Goal: Use online tool/utility: Utilize a website feature to perform a specific function

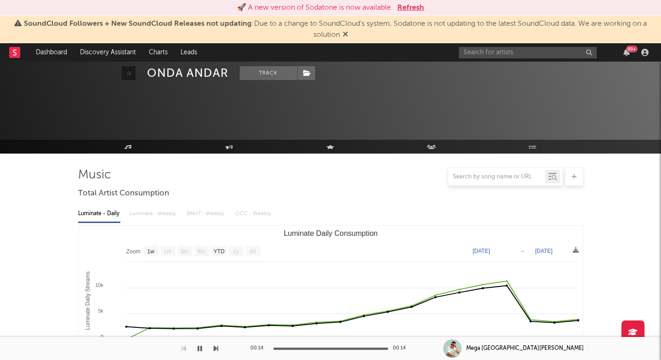
select select "1w"
click at [553, 47] on input "text" at bounding box center [528, 52] width 138 height 11
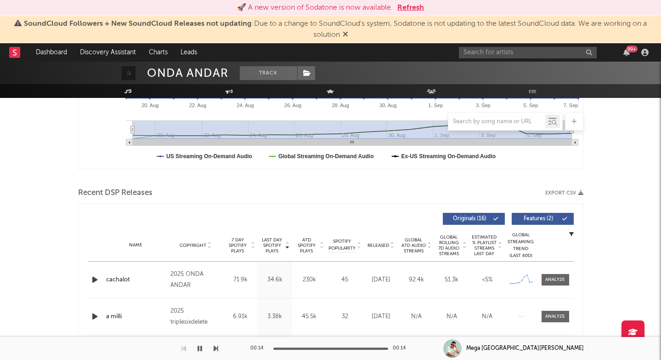
type input "Alô, Tô em Barretos"
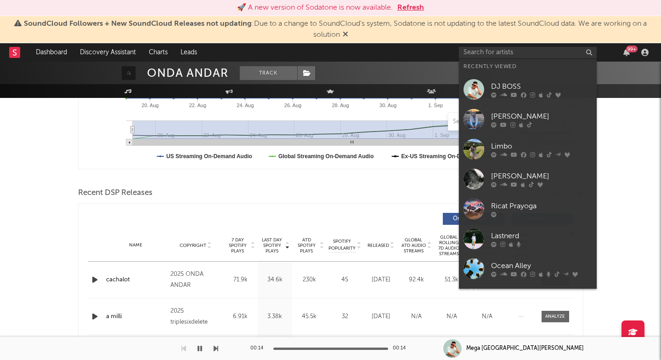
click at [495, 99] on link "DJ BOSS" at bounding box center [528, 89] width 138 height 30
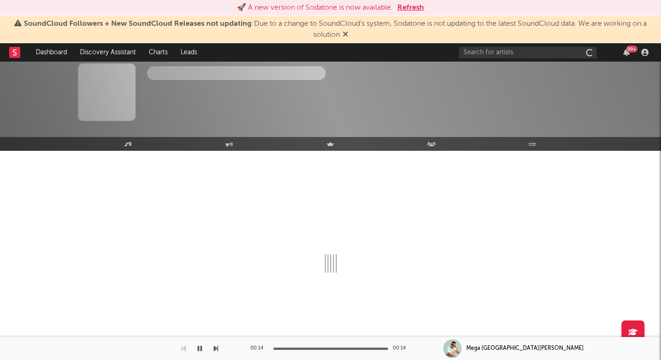
scroll to position [3, 0]
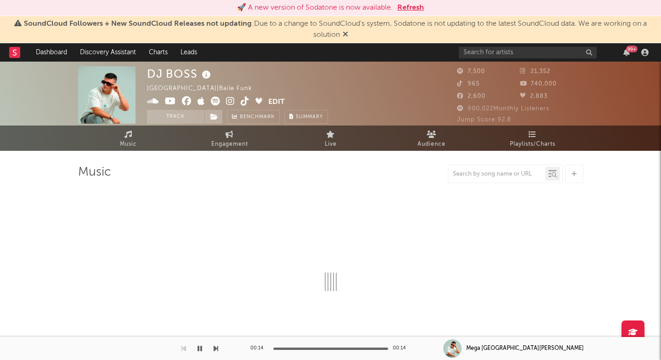
select select "6m"
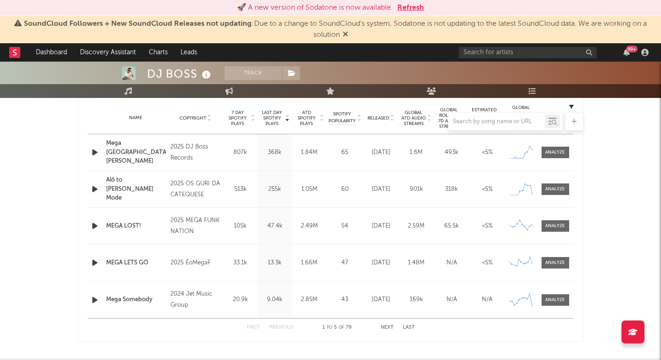
scroll to position [373, 0]
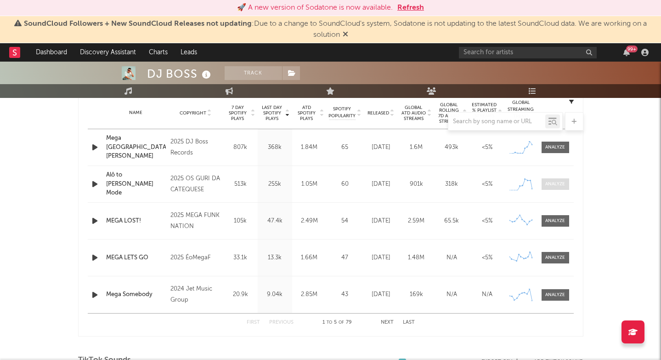
click at [554, 182] on div at bounding box center [556, 184] width 20 height 7
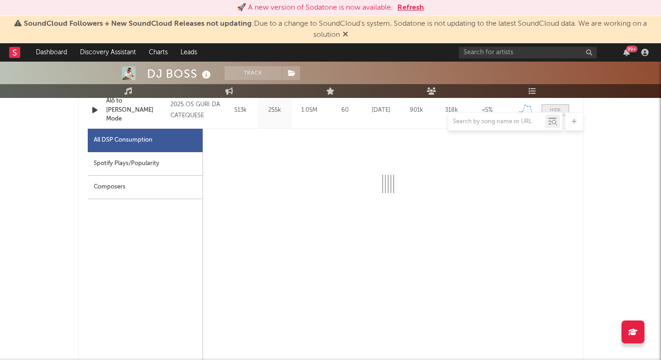
select select "1w"
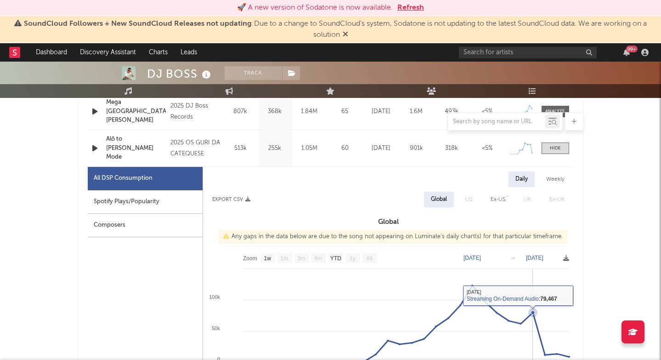
scroll to position [311, 0]
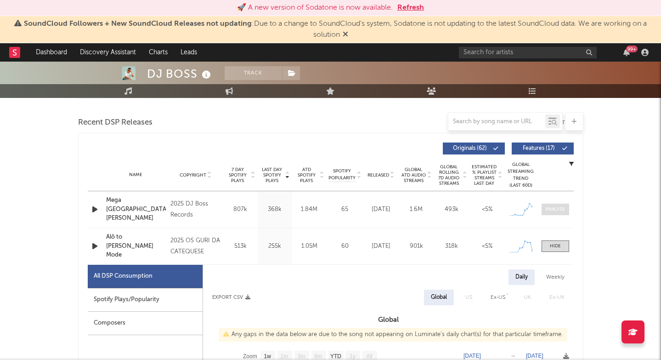
click at [555, 214] on span at bounding box center [556, 209] width 28 height 11
select select "1w"
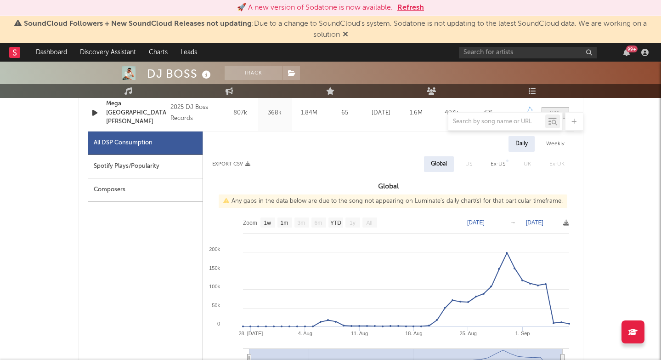
scroll to position [408, 0]
click at [476, 58] on div "99 +" at bounding box center [555, 52] width 193 height 18
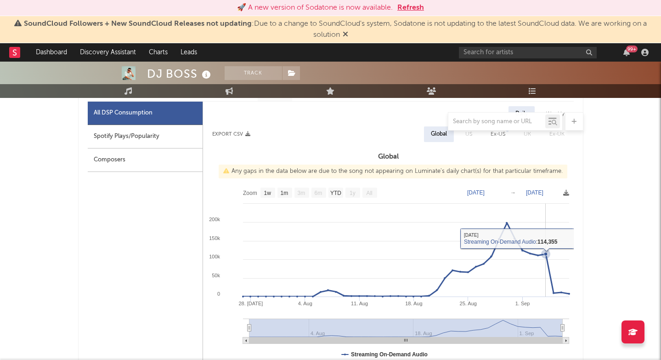
scroll to position [417, 0]
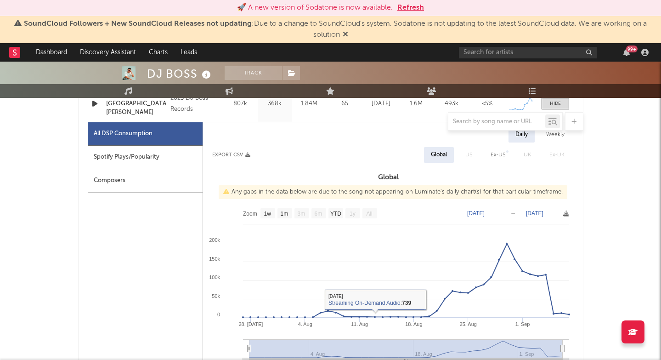
click at [186, 156] on div "Spotify Plays/Popularity" at bounding box center [145, 157] width 115 height 23
select select "1w"
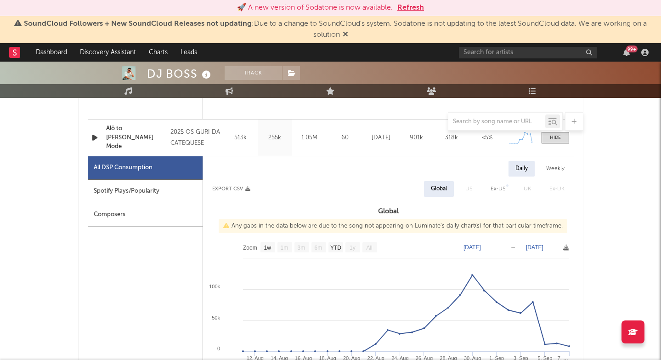
scroll to position [864, 0]
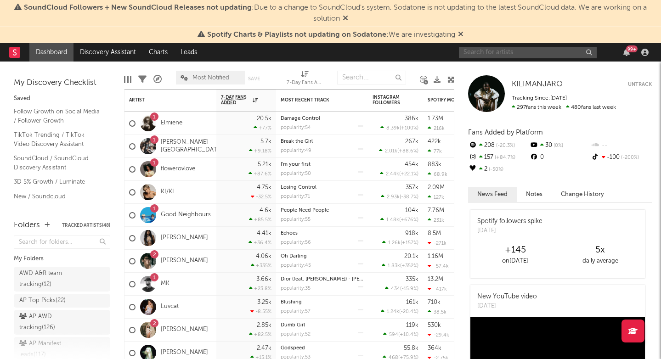
click at [502, 49] on input "text" at bounding box center [528, 52] width 138 height 11
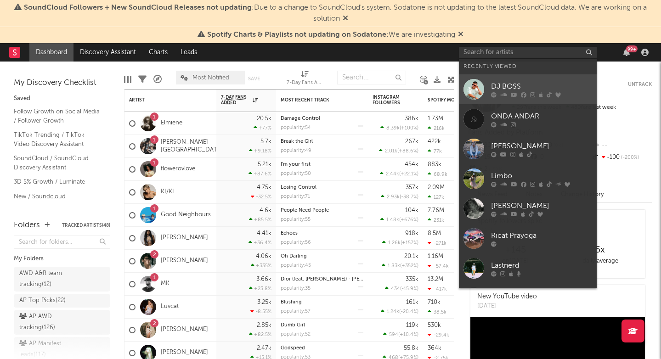
click at [500, 99] on link "DJ BOSS" at bounding box center [528, 89] width 138 height 30
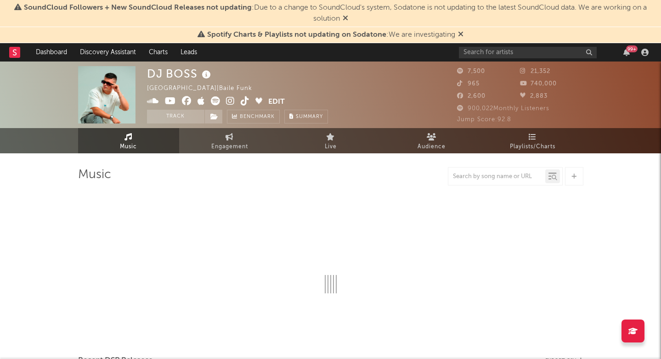
select select "6m"
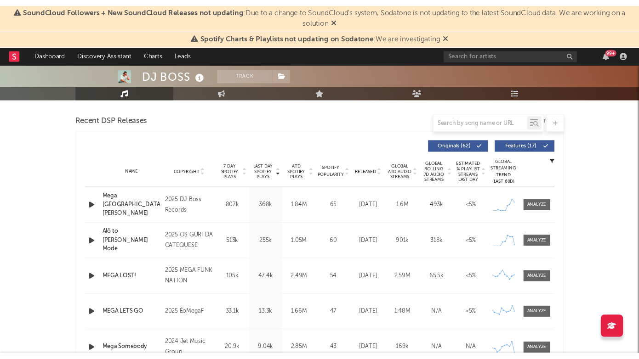
scroll to position [319, 0]
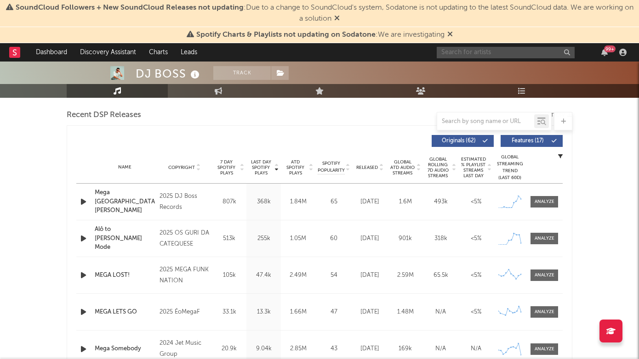
click at [481, 55] on input "text" at bounding box center [506, 52] width 138 height 11
paste input "https://open.spotify.com/playlist/37i9dQZEVXbMOkSwG072hV?si=ec40e219ba80401e"
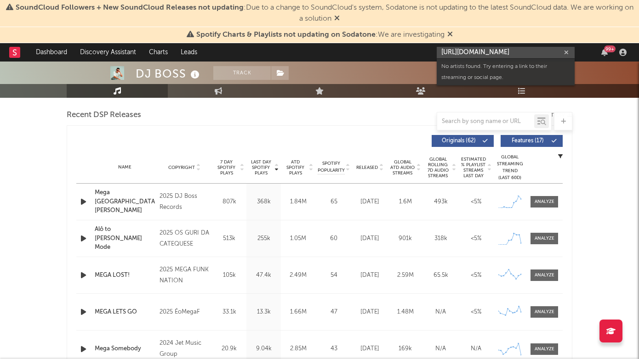
type input "https://open.spotify.com/playlist/37i9dQZEVXbMOkSwG072hV?si=ec40e219ba80401e"
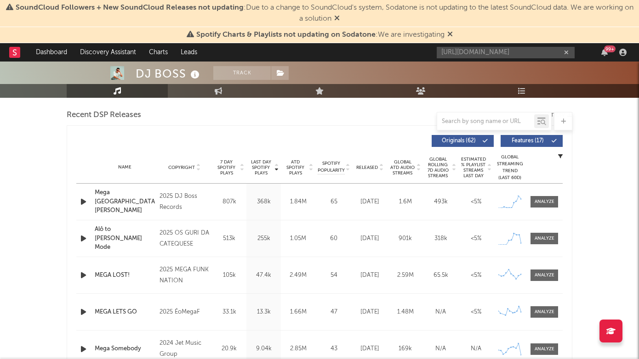
click at [420, 117] on div at bounding box center [320, 121] width 506 height 18
click at [109, 51] on link "Discovery Assistant" at bounding box center [108, 52] width 69 height 18
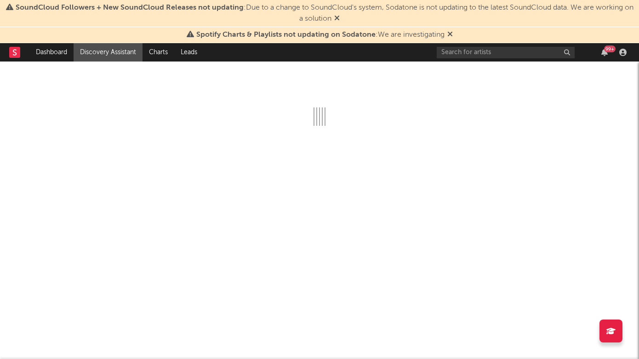
click at [455, 35] on div "Spotify Charts & Playlists not updating on Sodatone : We are investigating" at bounding box center [319, 35] width 639 height 16
click at [449, 33] on icon at bounding box center [450, 33] width 6 height 7
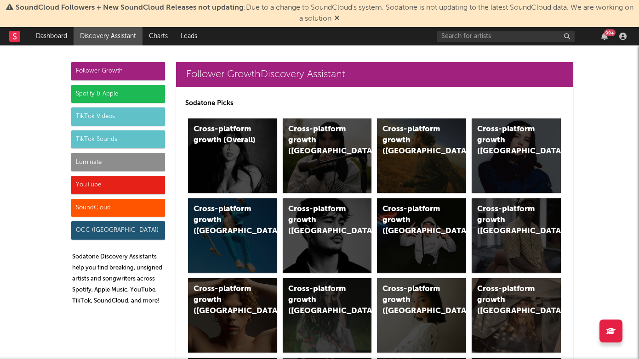
click at [340, 17] on icon at bounding box center [337, 17] width 6 height 7
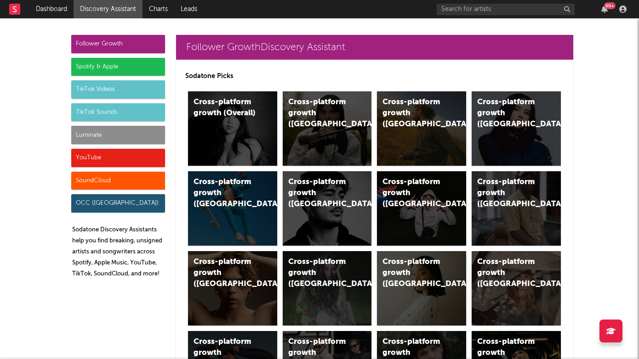
click at [97, 71] on div "Spotify & Apple" at bounding box center [118, 67] width 94 height 18
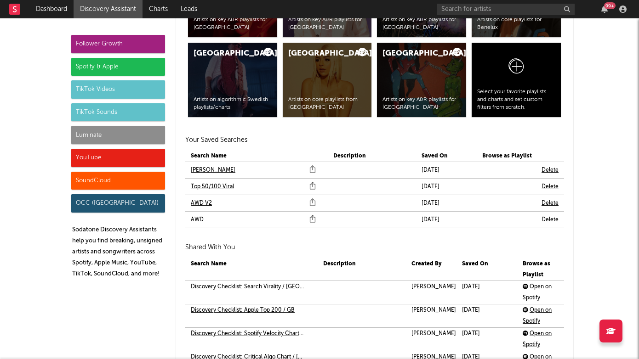
scroll to position [1970, 0]
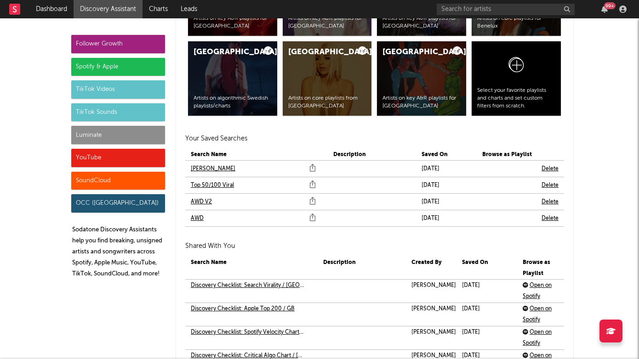
click at [199, 219] on link "AWD" at bounding box center [197, 218] width 13 height 11
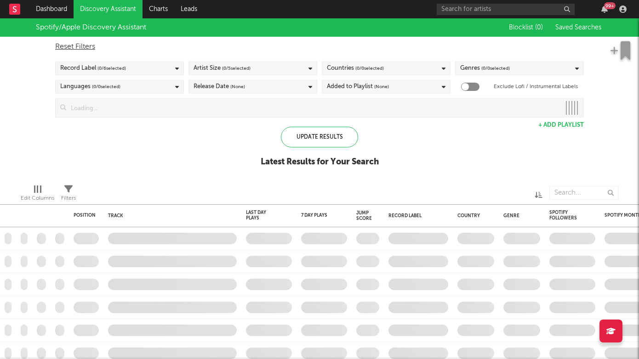
click at [470, 109] on input at bounding box center [313, 108] width 494 height 18
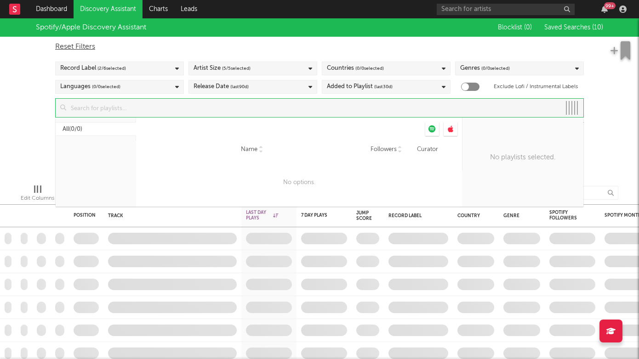
paste input "https://open.spotify.com/playlist/37i9dQZEVXbMOkSwG072hV?si=ec40e219ba80401e"
type input "https://open.spotify.com/playlist/37i9dQZEVXbMOkSwG072hV?si=ec40e219ba80401e"
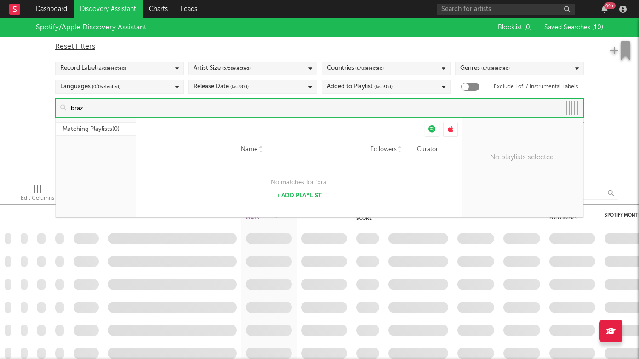
type input "brazi"
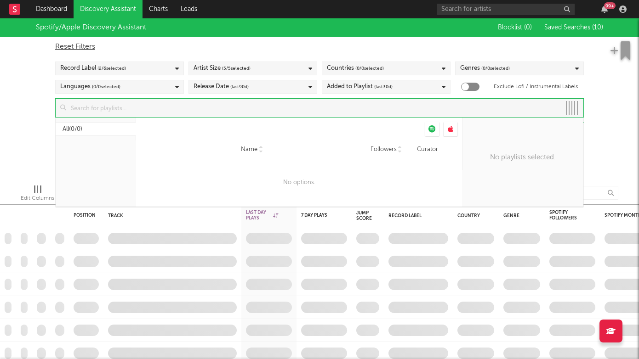
click at [19, 125] on div "Spotify/Apple Discovery Assistant Blocklist ( 0 ) Saved Searches ( 10 ) Reset F…" at bounding box center [319, 97] width 639 height 159
